Goal: Task Accomplishment & Management: Manage account settings

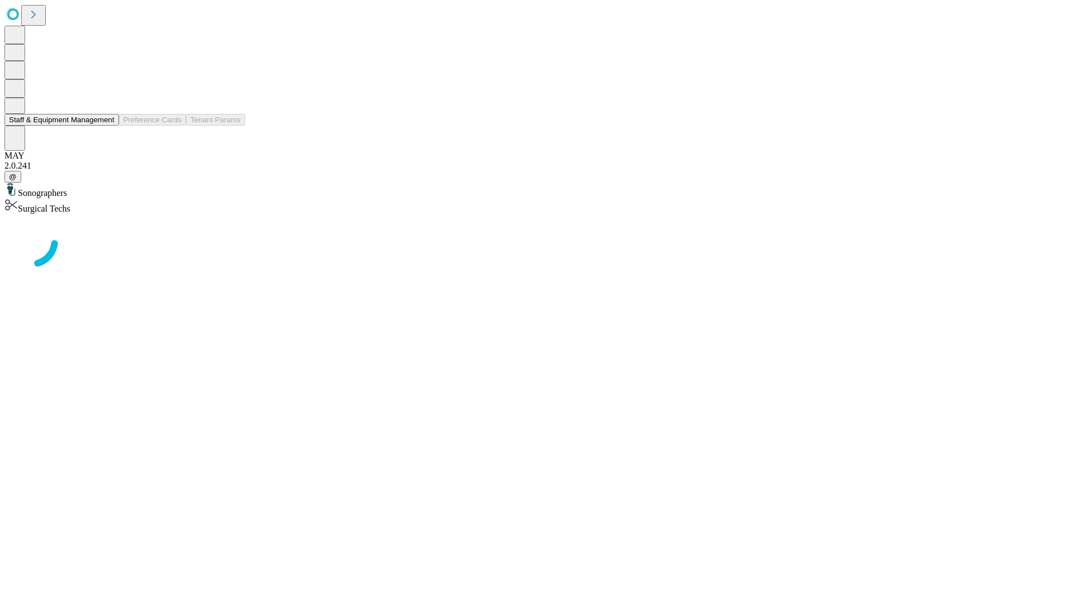
click at [107, 126] on button "Staff & Equipment Management" at bounding box center [61, 120] width 114 height 12
